Goal: Information Seeking & Learning: Learn about a topic

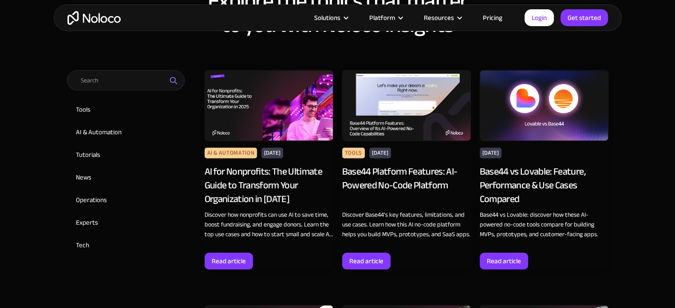
click at [288, 176] on div "AI for Nonprofits: The Ultimate Guide to Transform Your Organization in [DATE]" at bounding box center [269, 185] width 129 height 41
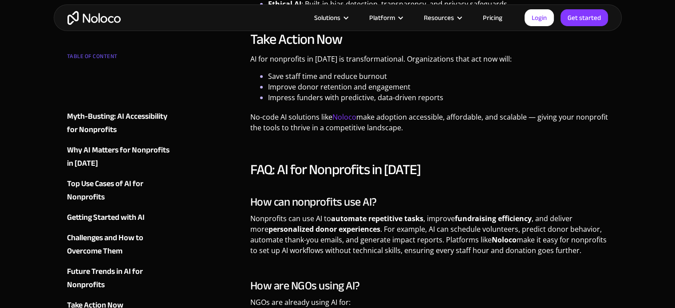
scroll to position [2569, 0]
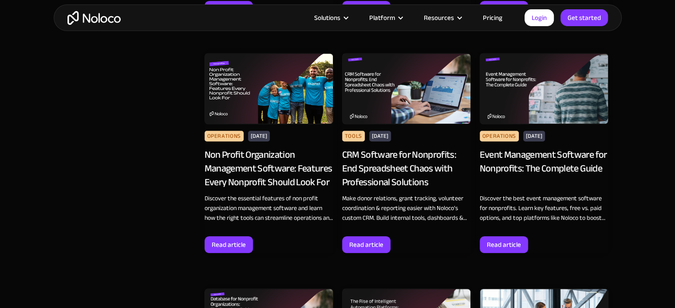
scroll to position [685, 0]
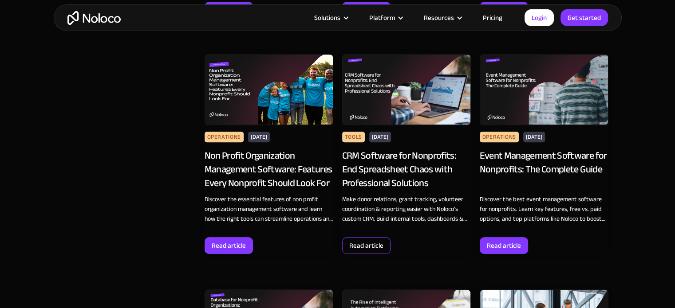
click at [357, 245] on div "Read article" at bounding box center [366, 246] width 34 height 12
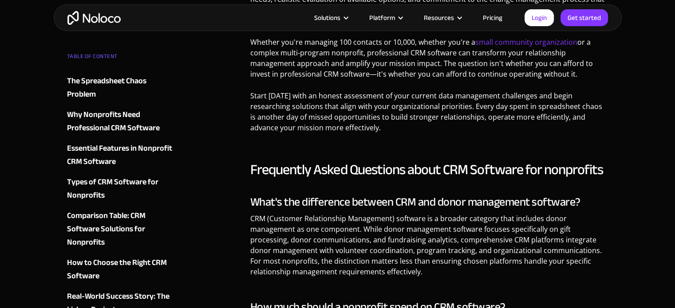
scroll to position [5934, 0]
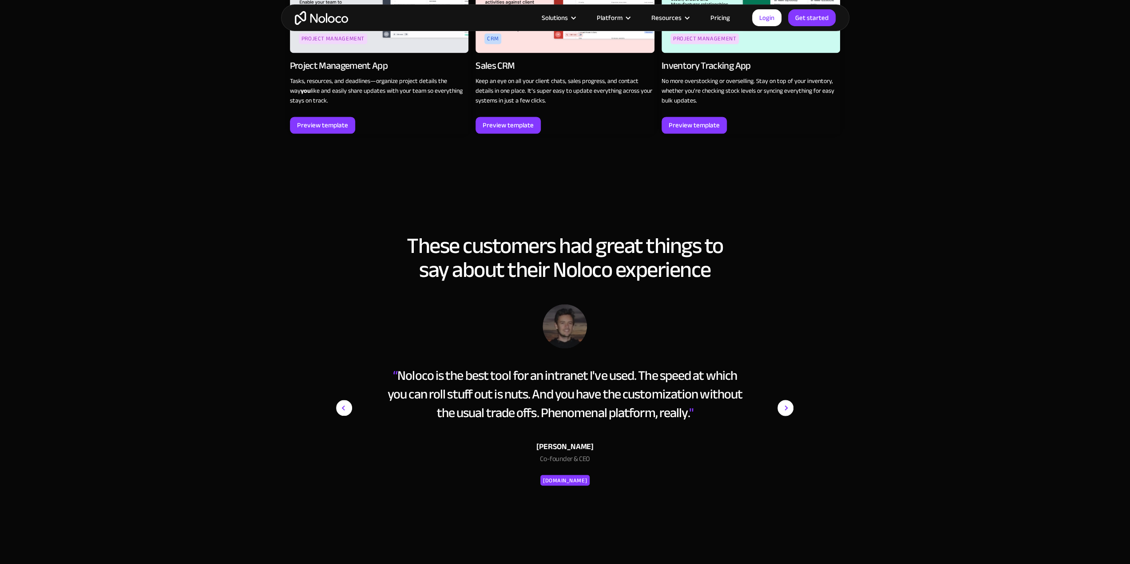
scroll to position [1258, 0]
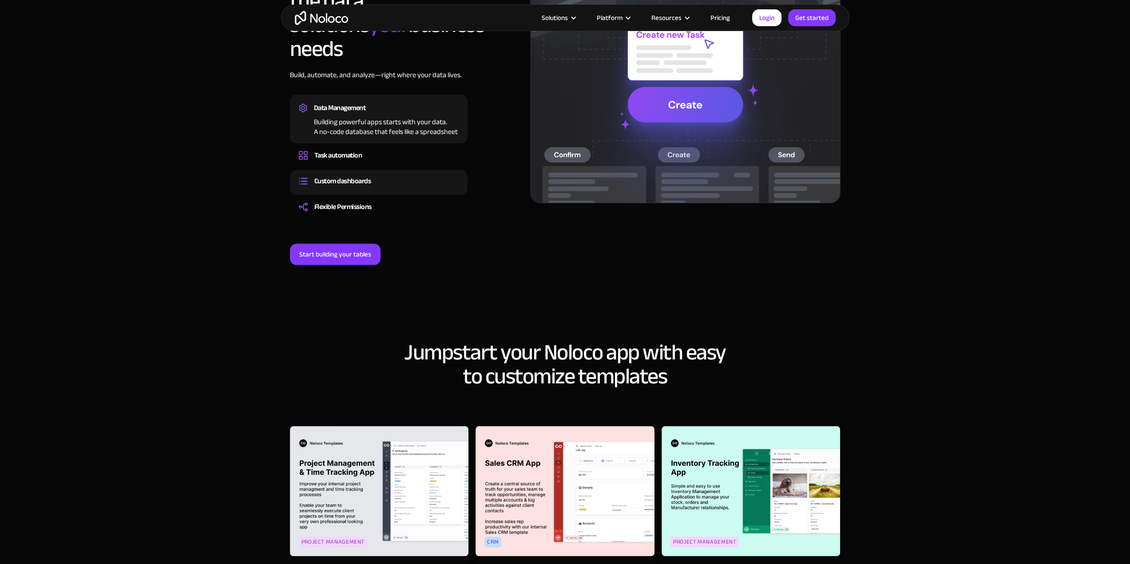
scroll to position [843, 0]
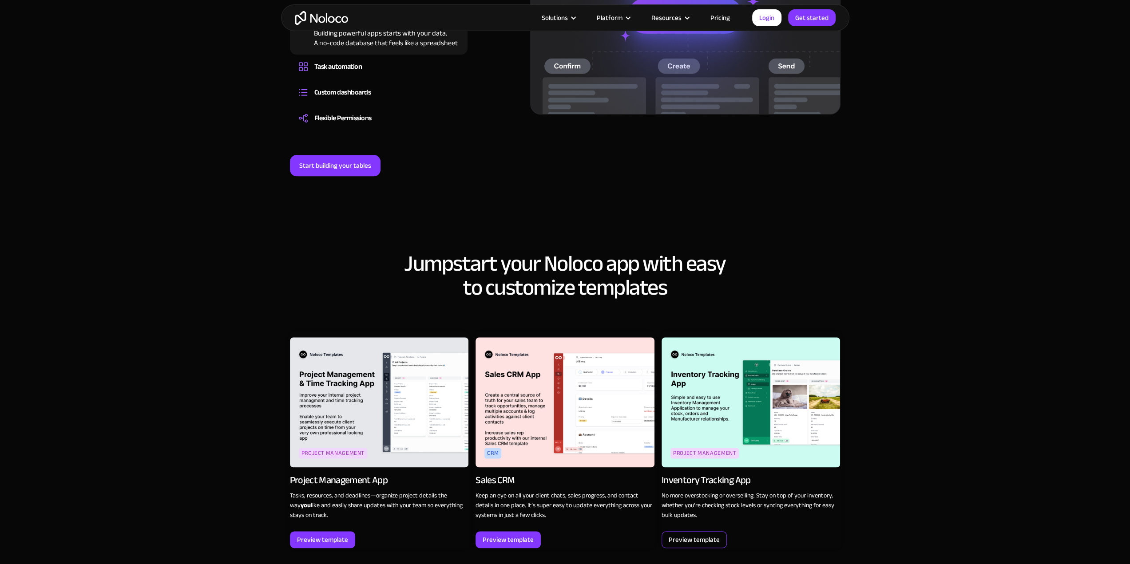
click at [687, 534] on div "Preview template" at bounding box center [693, 540] width 51 height 12
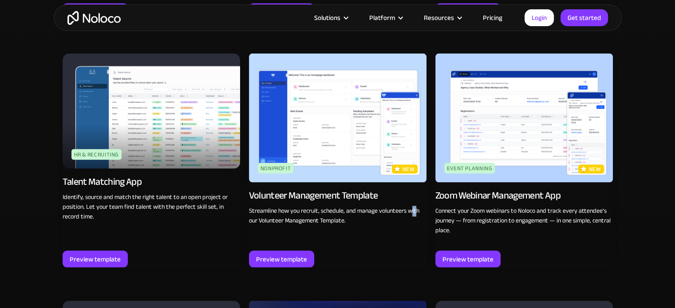
scroll to position [1803, 0]
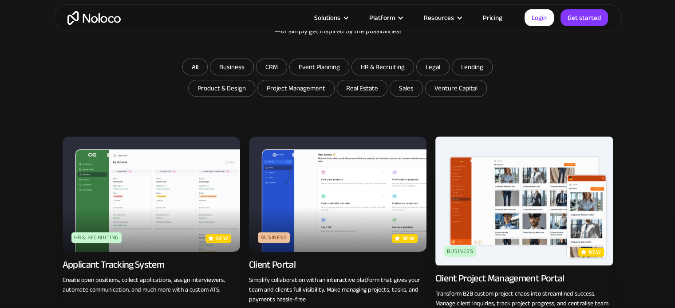
scroll to position [518, 0]
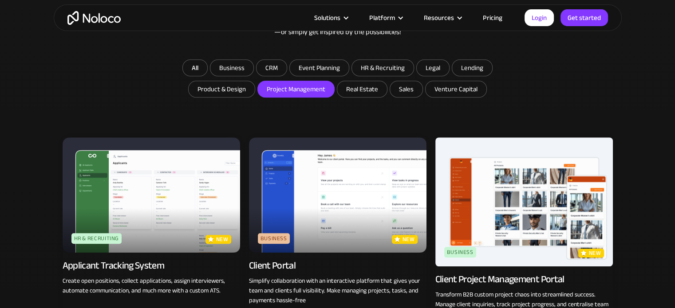
click at [291, 93] on input "Project Management" at bounding box center [296, 89] width 76 height 16
checkbox input "true"
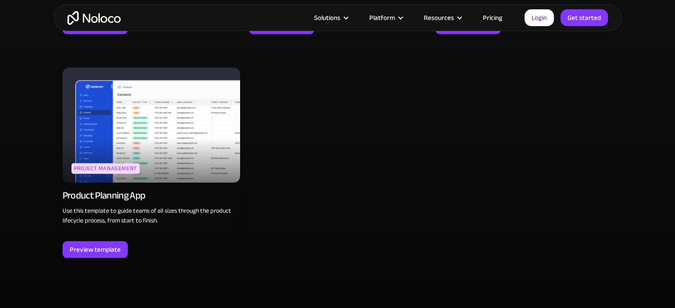
scroll to position [813, 0]
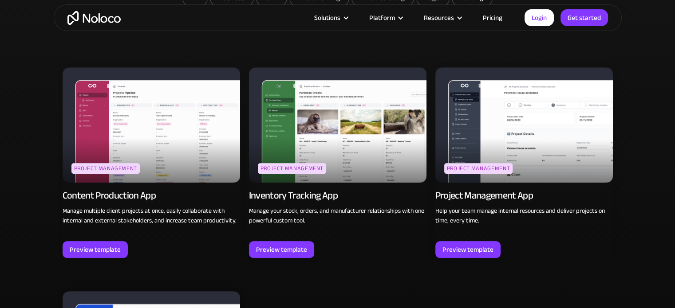
scroll to position [586, 0]
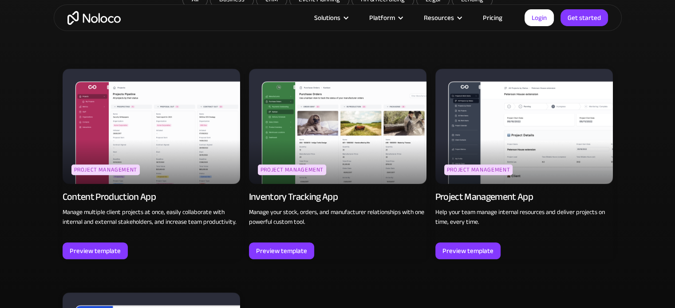
click at [289, 91] on img at bounding box center [338, 126] width 178 height 115
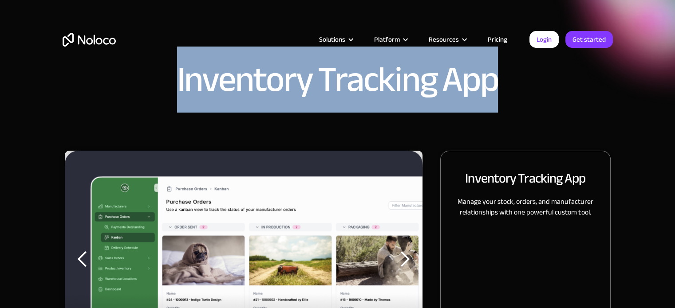
click at [289, 91] on h1 "Inventory Tracking App" at bounding box center [337, 80] width 321 height 36
click at [463, 97] on h1 "Inventory Tracking App" at bounding box center [337, 80] width 321 height 36
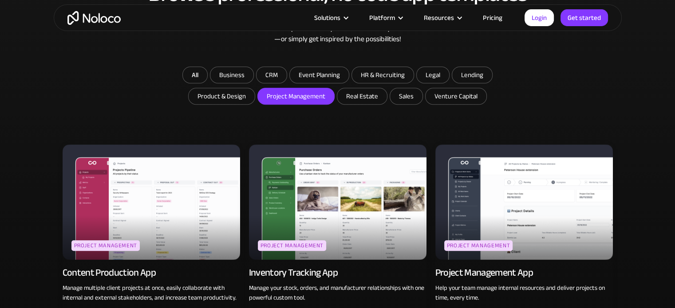
scroll to position [509, 0]
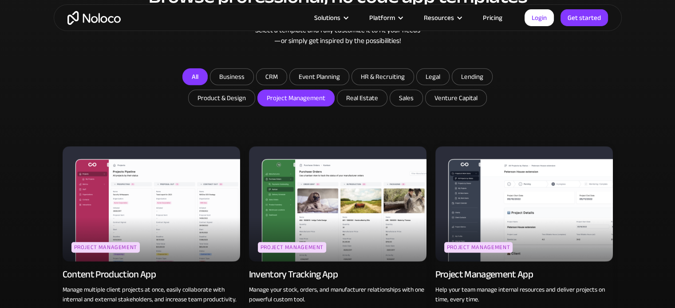
click at [186, 81] on link "All" at bounding box center [194, 76] width 25 height 17
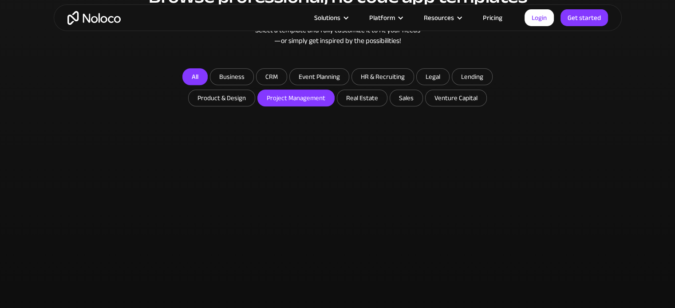
checkbox input "false"
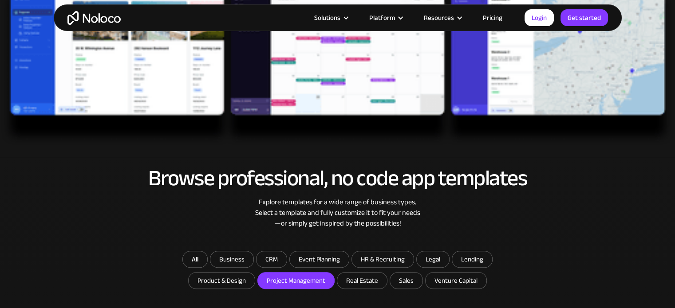
scroll to position [326, 0]
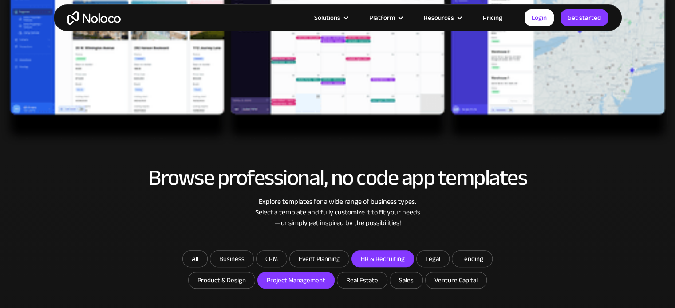
click at [373, 257] on input "HR & Recruiting" at bounding box center [383, 259] width 62 height 16
checkbox input "true"
click at [284, 281] on input "Project Management" at bounding box center [296, 281] width 76 height 16
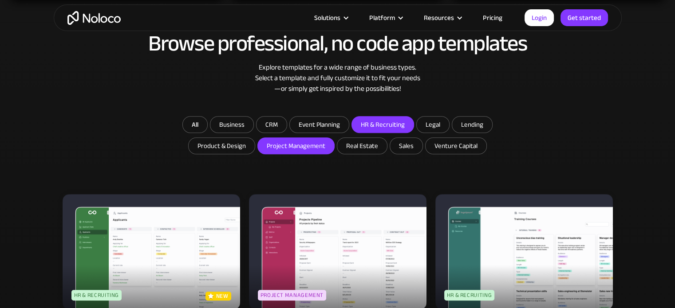
scroll to position [460, 0]
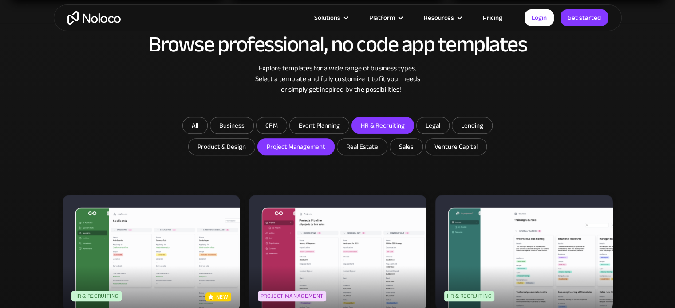
click at [293, 140] on input "Project Management" at bounding box center [296, 147] width 76 height 16
checkbox input "false"
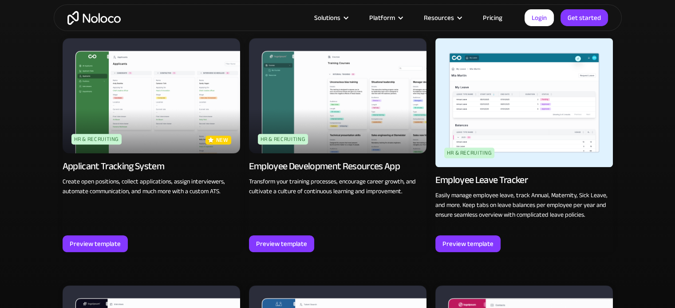
scroll to position [617, 0]
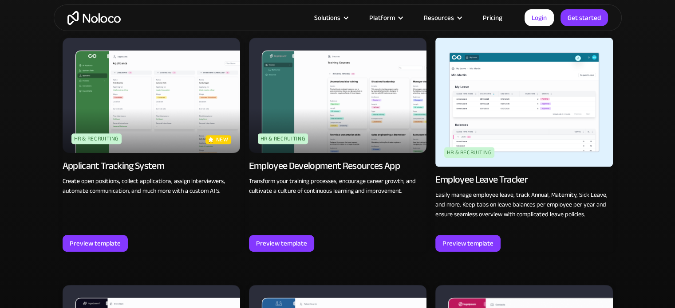
click at [312, 166] on div "Employee Development Resources App" at bounding box center [324, 166] width 151 height 12
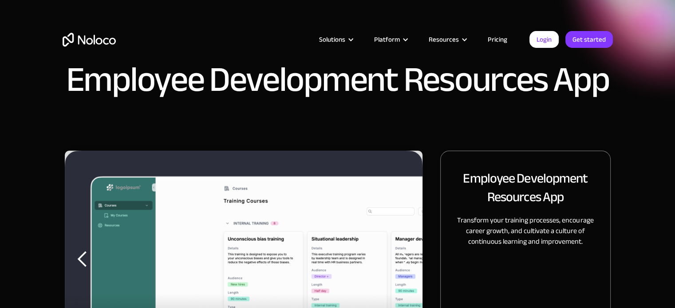
click at [163, 95] on h1 "Employee Development Resources App" at bounding box center [337, 80] width 543 height 36
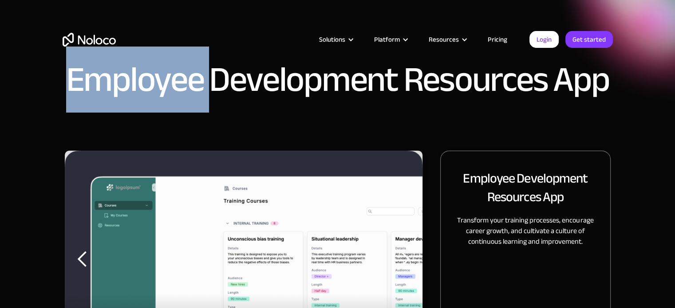
click at [163, 94] on h1 "Employee Development Resources App" at bounding box center [337, 80] width 543 height 36
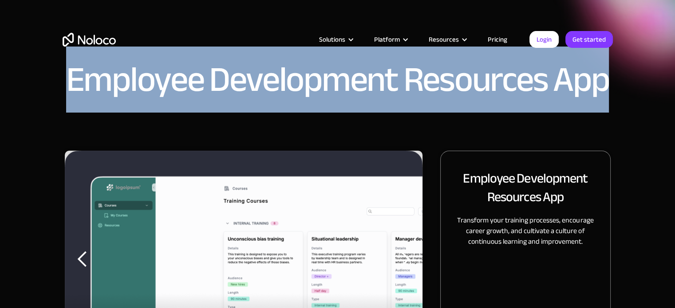
click at [163, 94] on h1 "Employee Development Resources App" at bounding box center [337, 80] width 543 height 36
click at [135, 87] on h1 "Employee Development Resources App" at bounding box center [337, 80] width 543 height 36
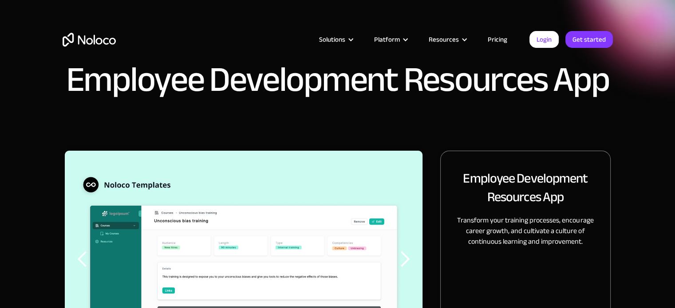
click at [68, 81] on div "Solutions Use Cases Business Types Project Management Keep track of customers, …" at bounding box center [337, 41] width 675 height 83
drag, startPoint x: 67, startPoint y: 71, endPoint x: 274, endPoint y: 78, distance: 206.9
click at [163, 79] on div "Solutions Use Cases Business Types Project Management Keep track of customers, …" at bounding box center [337, 41] width 675 height 83
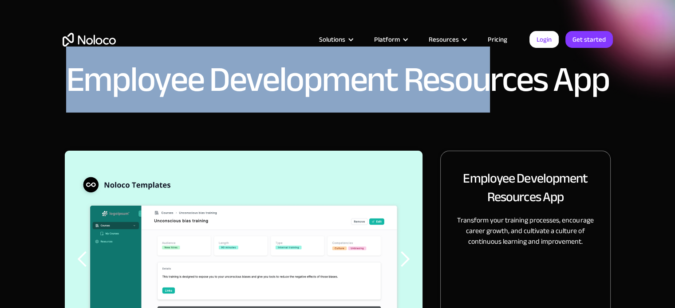
drag, startPoint x: 561, startPoint y: 83, endPoint x: 495, endPoint y: 84, distance: 65.7
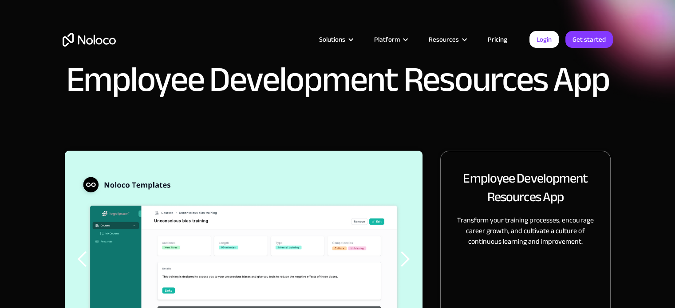
click at [616, 84] on div "Employee Development Resources App" at bounding box center [338, 75] width 568 height 62
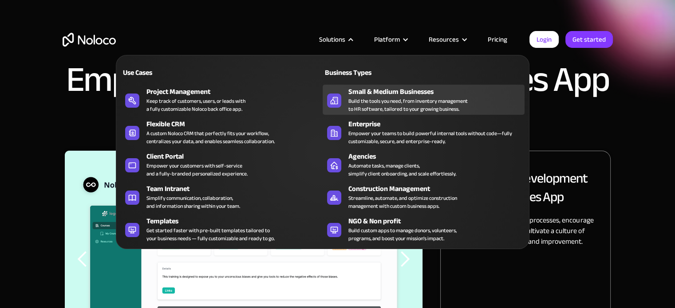
click at [366, 105] on div "Build the tools you need, from inventory management to HR software, tailored to…" at bounding box center [407, 105] width 119 height 16
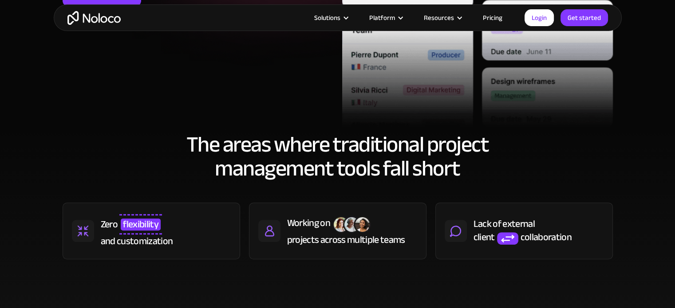
scroll to position [302, 0]
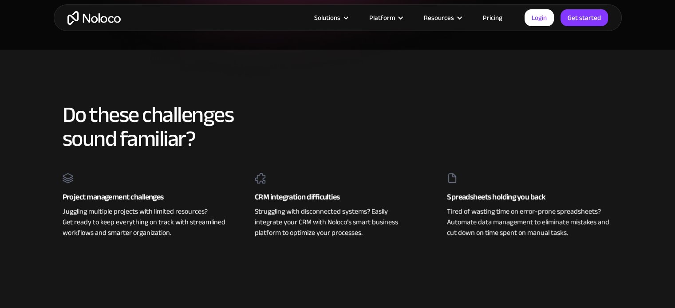
scroll to position [44, 0]
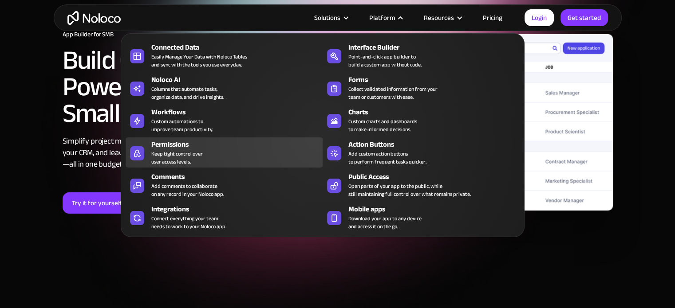
drag, startPoint x: 199, startPoint y: 153, endPoint x: 199, endPoint y: 163, distance: 9.8
click at [199, 153] on div "Keep tight control over user access levels." at bounding box center [176, 158] width 51 height 16
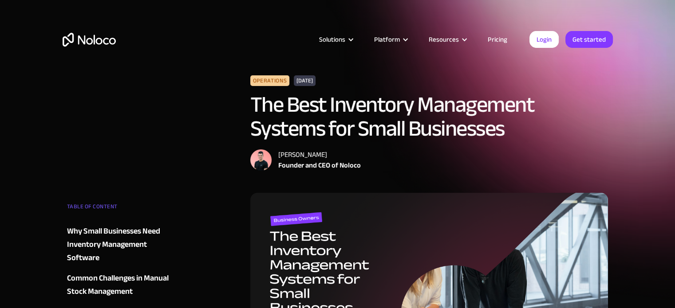
click at [419, 101] on h1 "The Best Inventory Management Systems for Small Businesses" at bounding box center [429, 117] width 358 height 48
click at [420, 120] on h1 "The Best Inventory Management Systems for Small Businesses" at bounding box center [429, 117] width 358 height 48
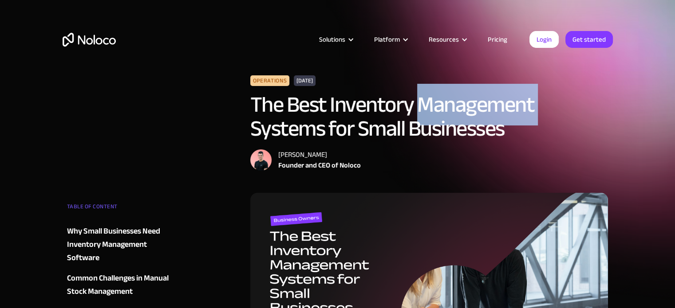
click at [420, 120] on h1 "The Best Inventory Management Systems for Small Businesses" at bounding box center [429, 117] width 358 height 48
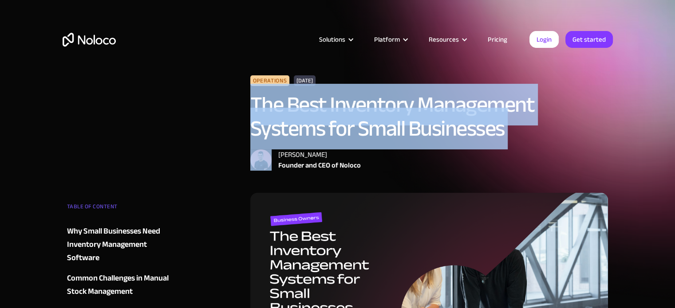
click at [420, 120] on h1 "The Best Inventory Management Systems for Small Businesses" at bounding box center [429, 117] width 358 height 48
copy h1 "The Best Inventory Management Systems for Small Businesses"
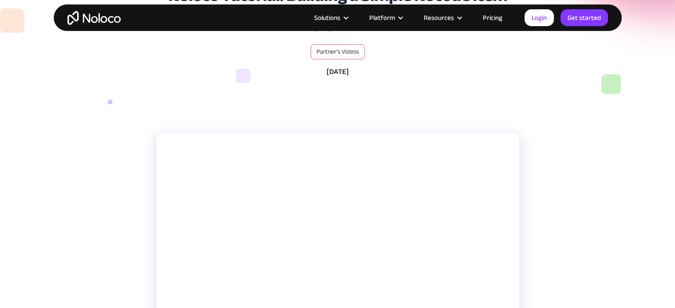
scroll to position [178, 0]
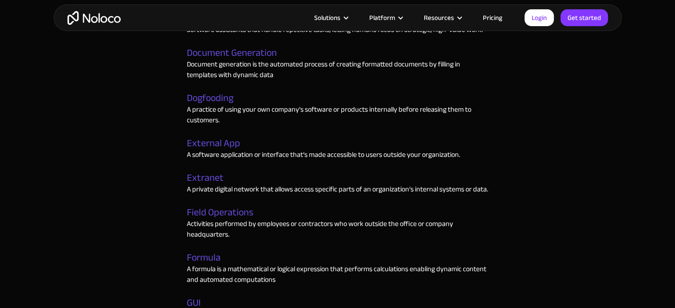
scroll to position [1843, 0]
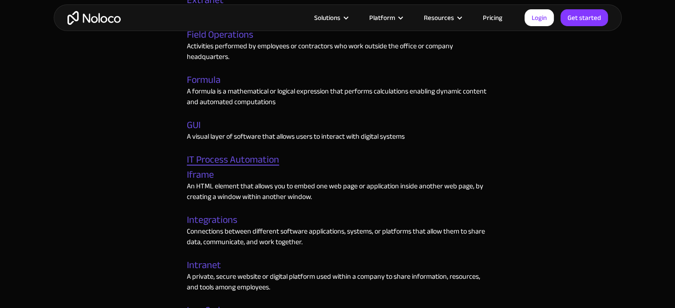
click at [236, 154] on link "IT Process Automation" at bounding box center [233, 160] width 92 height 12
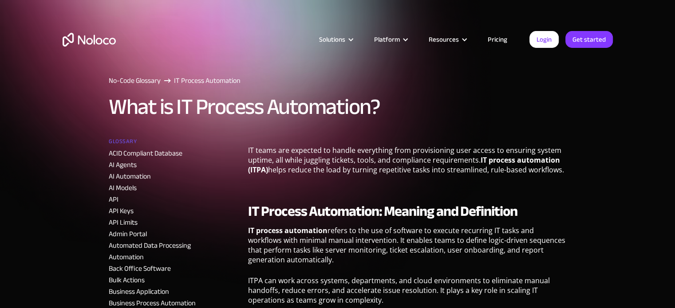
click at [216, 97] on h1 "What is IT Process Automation?" at bounding box center [244, 107] width 271 height 24
